Goal: Navigation & Orientation: Go to known website

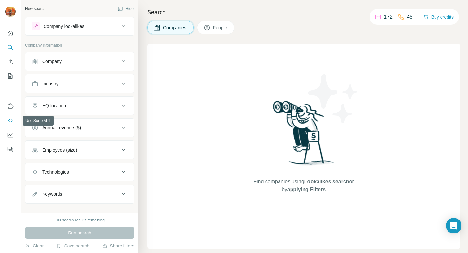
click at [11, 116] on button "Use Surfe API" at bounding box center [10, 121] width 10 height 12
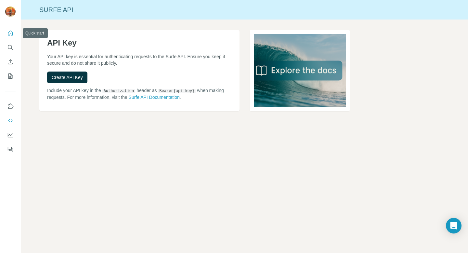
click at [8, 34] on icon "Quick start" at bounding box center [10, 33] width 5 height 5
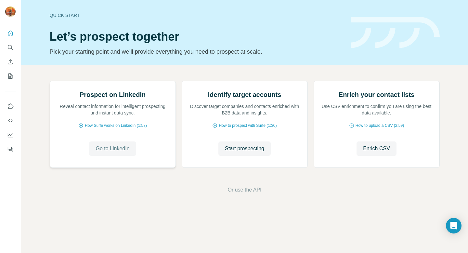
click at [107, 153] on span "Go to LinkedIn" at bounding box center [113, 149] width 34 height 8
